Goal: Transaction & Acquisition: Purchase product/service

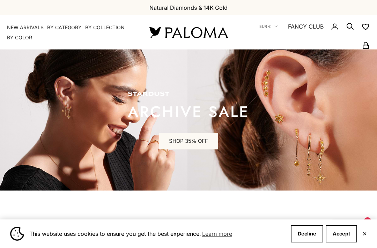
click at [339, 232] on button "Accept" at bounding box center [341, 233] width 31 height 17
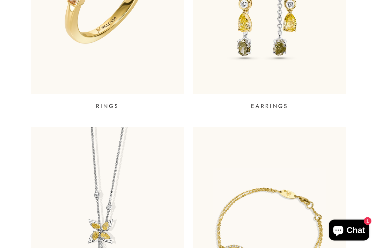
scroll to position [374, 0]
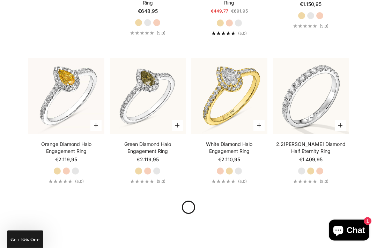
scroll to position [1187, 0]
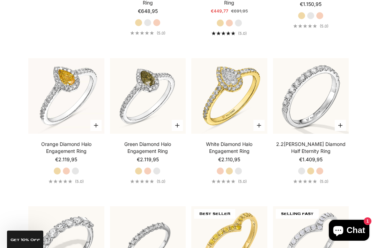
click at [307, 118] on img at bounding box center [310, 95] width 83 height 83
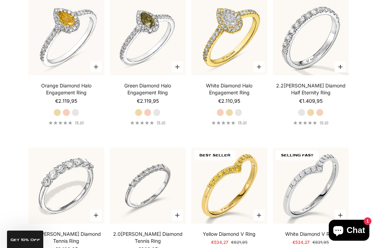
scroll to position [1246, 0]
click at [300, 65] on img at bounding box center [310, 37] width 83 height 83
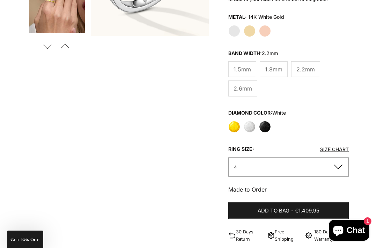
scroll to position [193, 0]
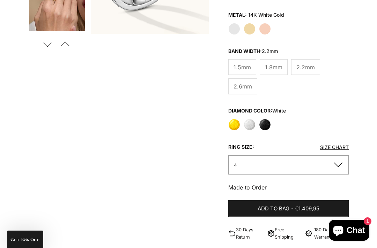
click at [243, 172] on button "4" at bounding box center [288, 165] width 120 height 19
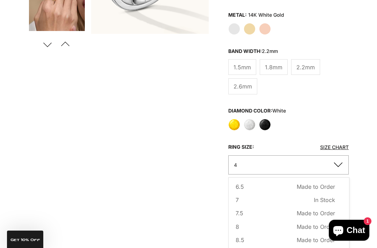
scroll to position [69, 0]
click at [239, 232] on span "8" at bounding box center [237, 227] width 3 height 9
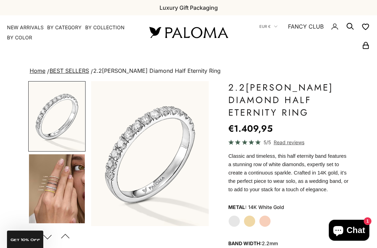
click at [53, 193] on img "Go to item 4" at bounding box center [57, 189] width 56 height 69
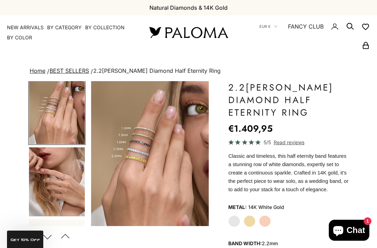
scroll to position [77, 0]
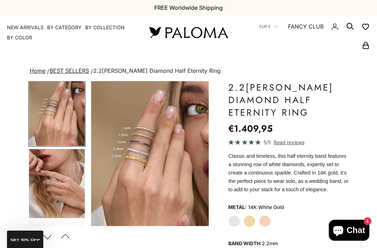
click at [58, 191] on img "Go to item 5" at bounding box center [57, 183] width 56 height 69
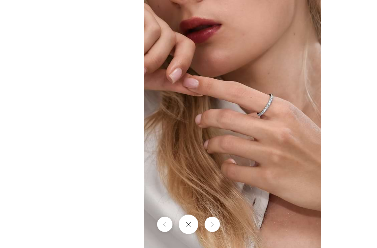
scroll to position [0, 0]
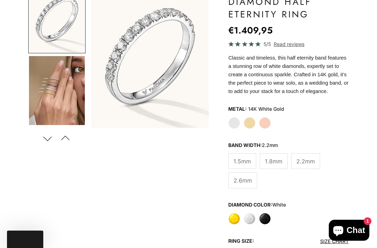
click at [245, 185] on span "2.6mm" at bounding box center [242, 180] width 18 height 9
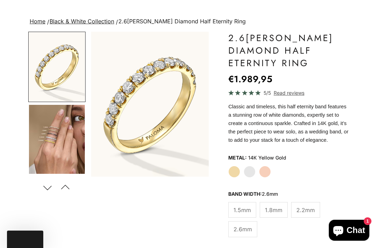
scroll to position [49, 0]
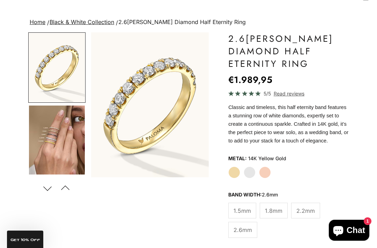
click at [247, 179] on label "White Gold" at bounding box center [250, 173] width 12 height 12
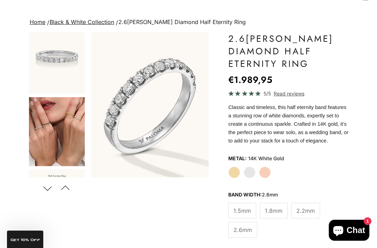
scroll to position [251, 0]
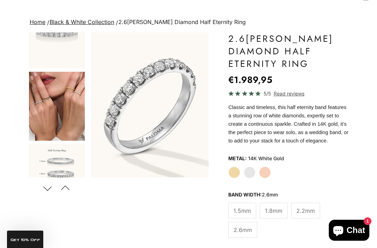
click at [49, 113] on img "Go to item 9" at bounding box center [57, 106] width 56 height 69
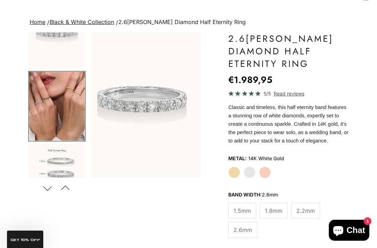
scroll to position [0, 504]
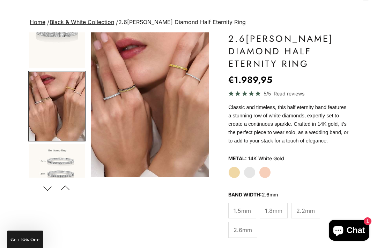
click at [151, 112] on img "Item 9 of 22" at bounding box center [150, 104] width 118 height 145
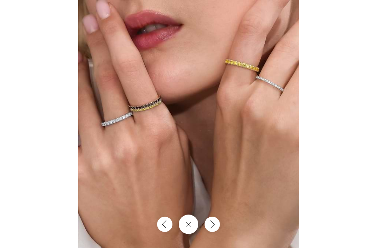
click at [191, 227] on icon "Close gallery" at bounding box center [189, 225] width 6 height 6
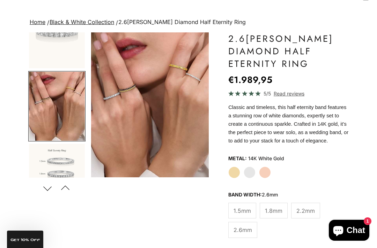
click at [60, 169] on img "Go to item 10" at bounding box center [57, 178] width 56 height 69
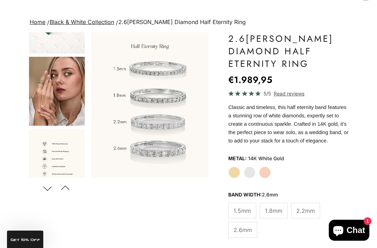
scroll to position [916, 0]
click at [46, 100] on img "Go to item 20" at bounding box center [57, 92] width 56 height 69
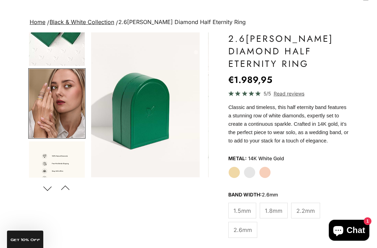
scroll to position [0, 1638]
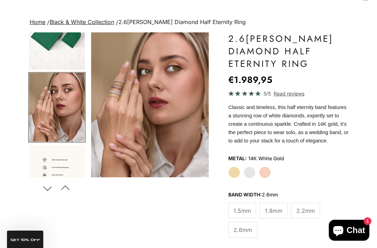
click at [145, 145] on img "Item 20 of 22" at bounding box center [150, 104] width 118 height 145
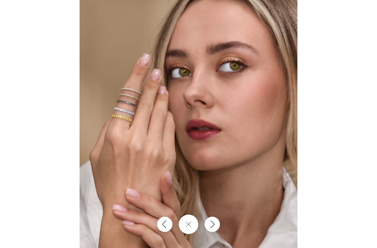
click at [183, 234] on button "Close gallery" at bounding box center [189, 225] width 20 height 20
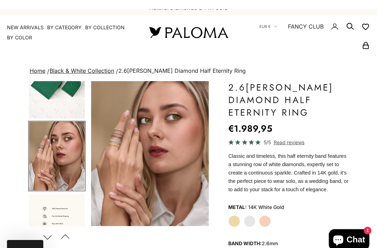
scroll to position [0, 0]
